Goal: Task Accomplishment & Management: Use online tool/utility

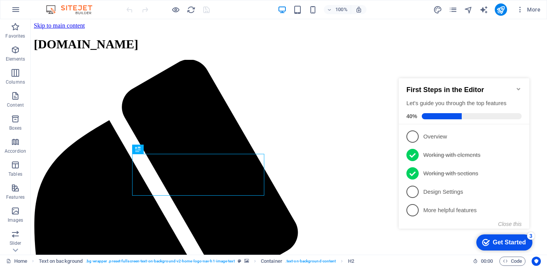
click at [519, 88] on icon "Minimize checklist" at bounding box center [518, 89] width 3 height 2
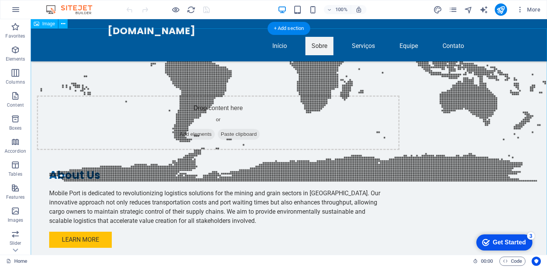
scroll to position [620, 0]
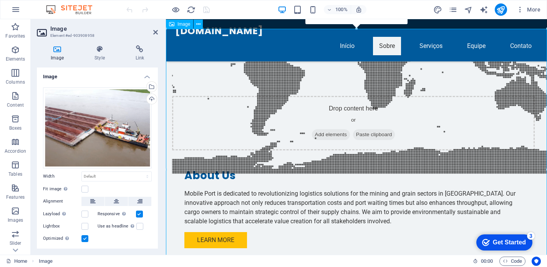
drag, startPoint x: 333, startPoint y: 148, endPoint x: 185, endPoint y: 130, distance: 149.4
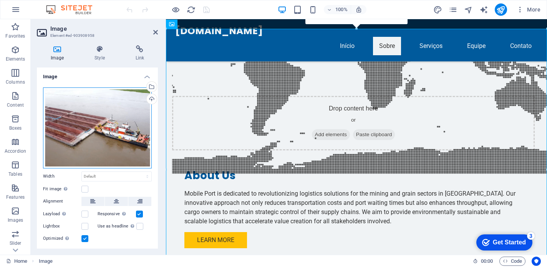
click at [79, 121] on div "Drag files here, click to choose files or select files from Files or our free s…" at bounding box center [97, 128] width 109 height 81
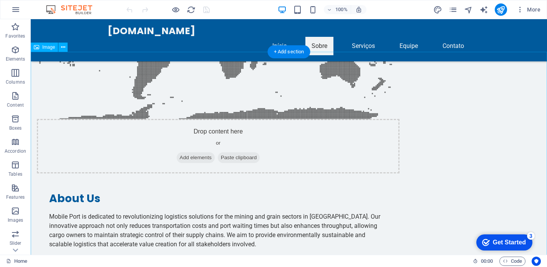
scroll to position [597, 0]
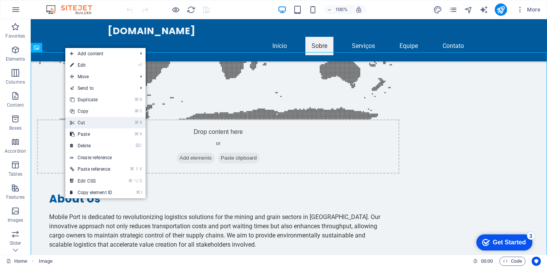
click at [90, 122] on link "⌘ X Cut" at bounding box center [90, 123] width 51 height 12
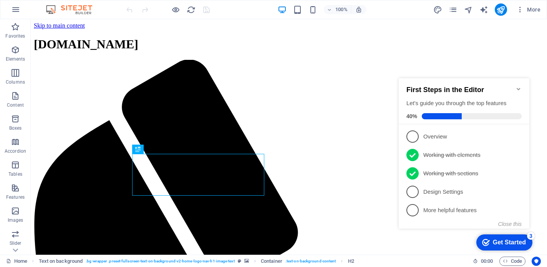
click at [519, 86] on icon "Minimize checklist" at bounding box center [519, 89] width 6 height 6
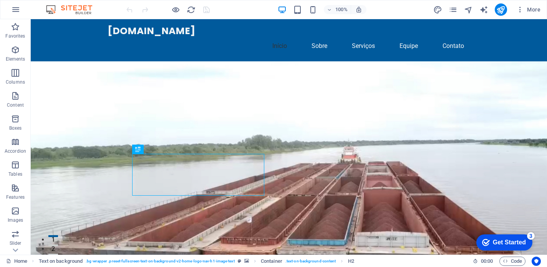
click at [400, 146] on figure at bounding box center [289, 188] width 516 height 254
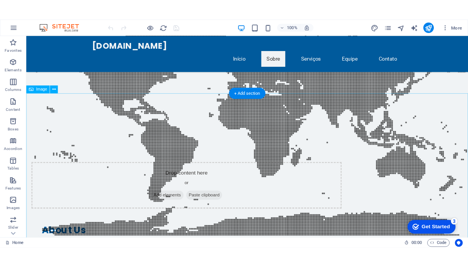
scroll to position [552, 0]
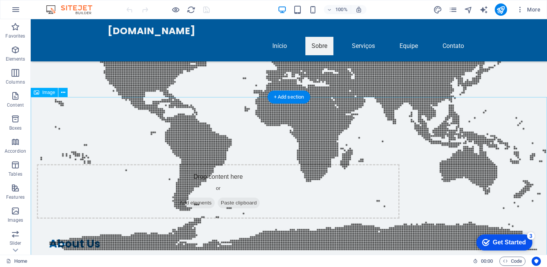
drag, startPoint x: 61, startPoint y: 193, endPoint x: 83, endPoint y: 174, distance: 28.8
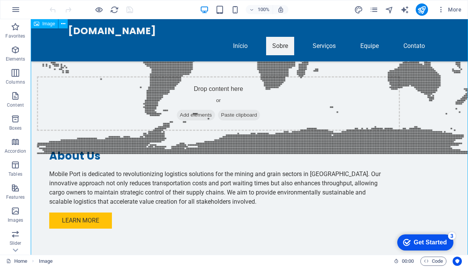
scroll to position [633, 0]
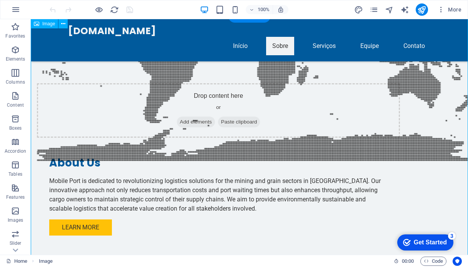
click at [19, 98] on icon "button" at bounding box center [15, 95] width 9 height 9
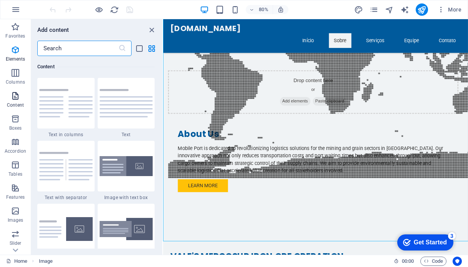
scroll to position [1344, 0]
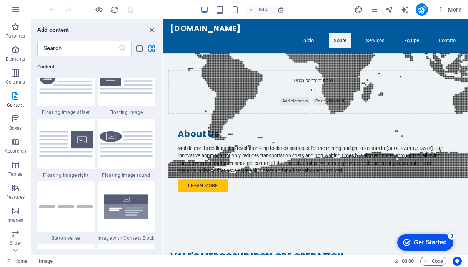
scroll to position [1851, 0]
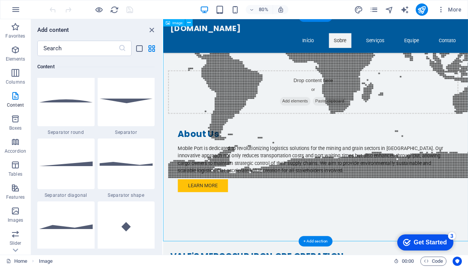
drag, startPoint x: 325, startPoint y: 144, endPoint x: 258, endPoint y: 159, distance: 69.3
